Goal: Information Seeking & Learning: Learn about a topic

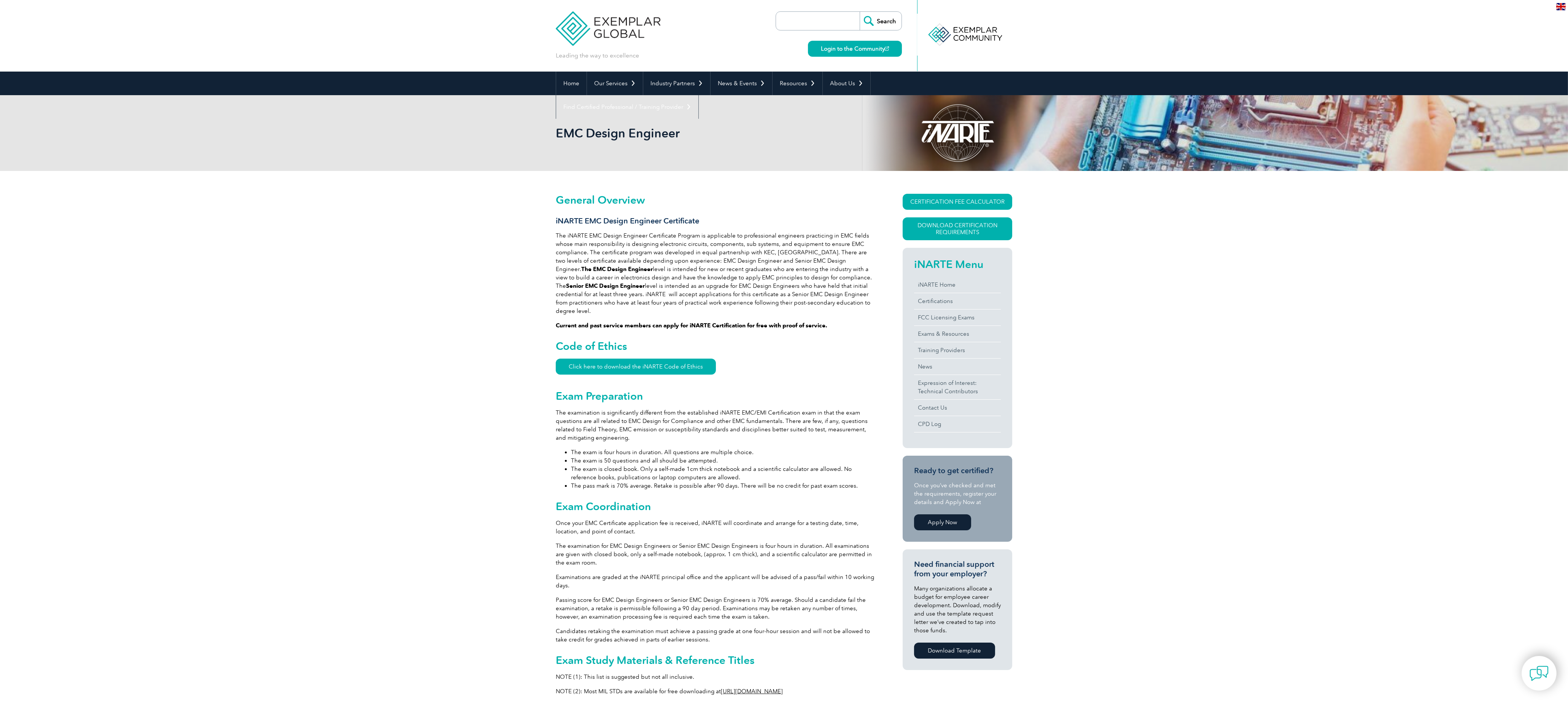
click at [803, 19] on input "search" at bounding box center [820, 21] width 80 height 18
type input "inarte"
click at [860, 12] on input "Search" at bounding box center [880, 21] width 42 height 18
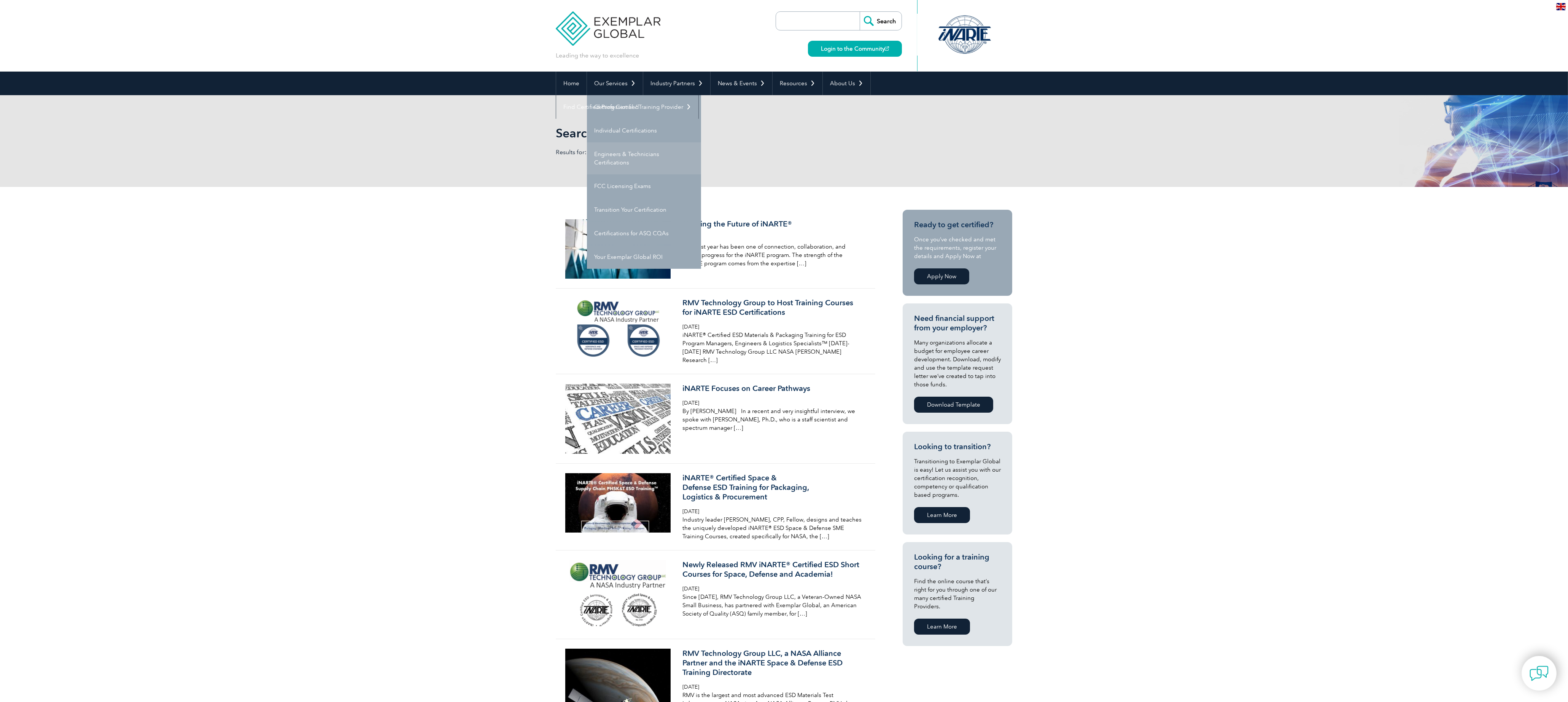
click at [612, 160] on link "Engineers & Technicians Certifications" at bounding box center [644, 158] width 114 height 32
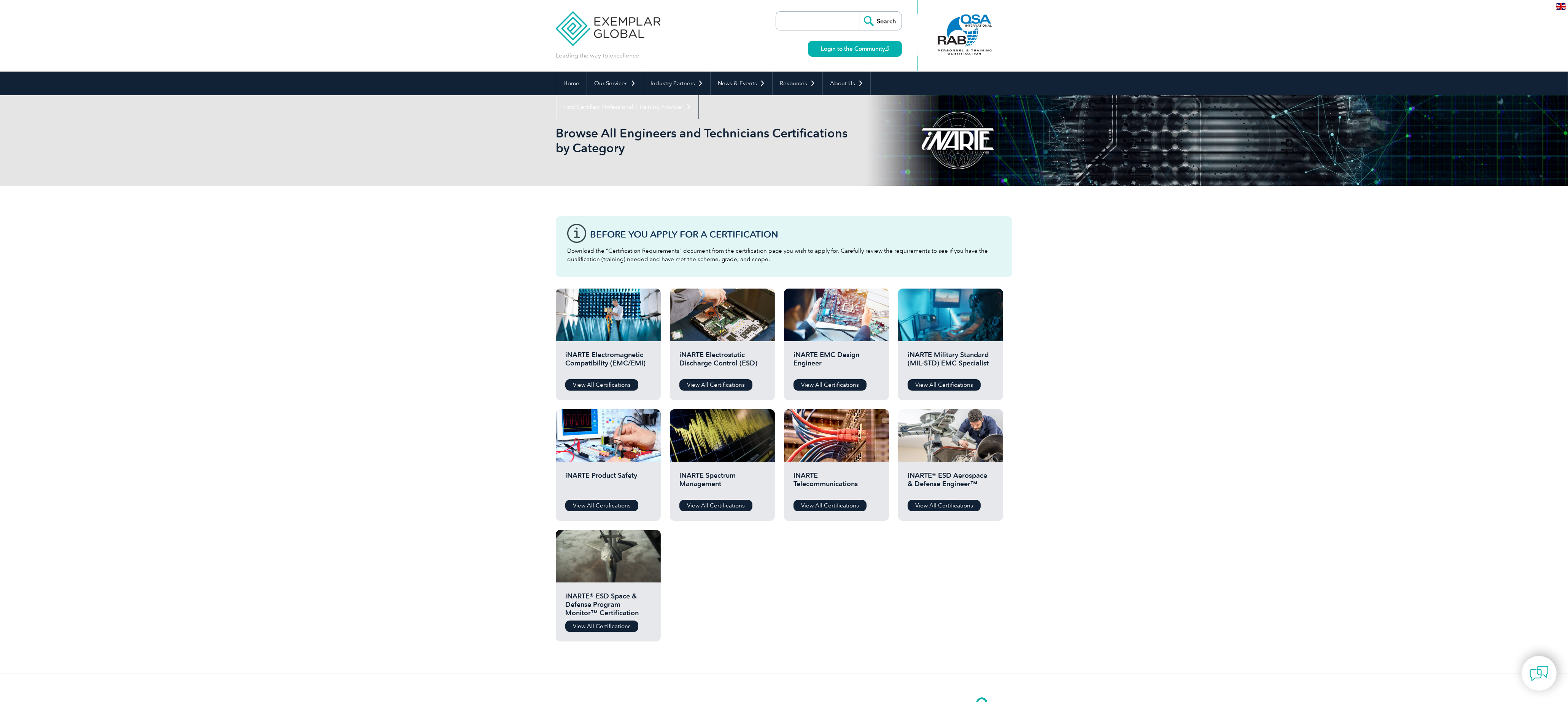
click at [847, 344] on div "iNARTE EMC Design Engineer View All Certifications" at bounding box center [836, 370] width 105 height 59
click at [827, 339] on div at bounding box center [836, 315] width 105 height 53
